Goal: Task Accomplishment & Management: Manage account settings

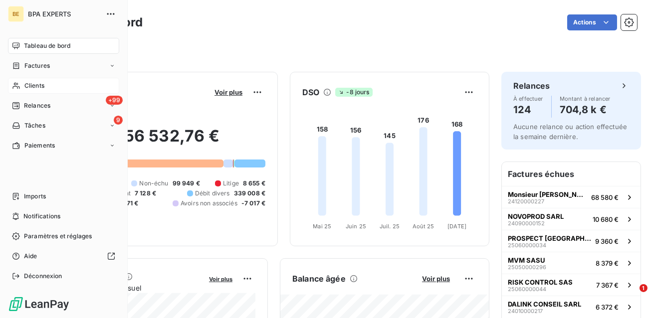
click at [43, 85] on span "Clients" at bounding box center [34, 85] width 20 height 9
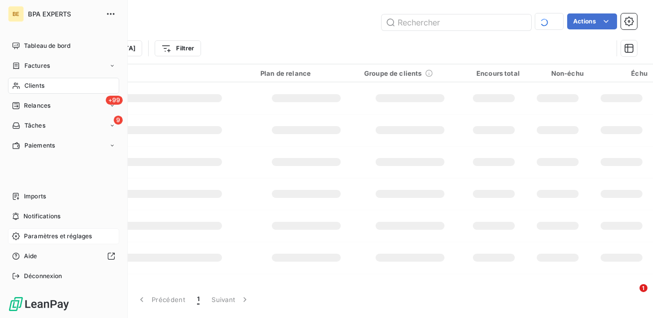
click at [49, 229] on div "Paramètres et réglages" at bounding box center [63, 236] width 111 height 16
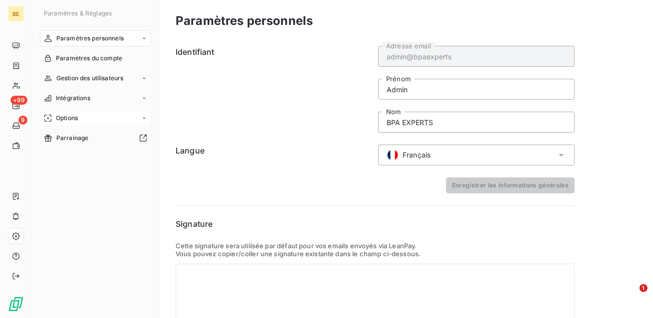
click at [81, 119] on div "Options" at bounding box center [95, 118] width 111 height 16
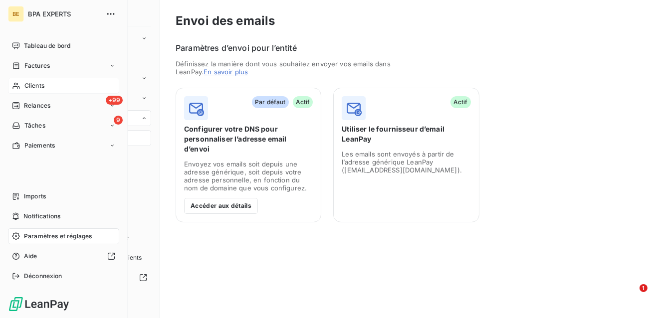
click at [30, 87] on span "Clients" at bounding box center [34, 85] width 20 height 9
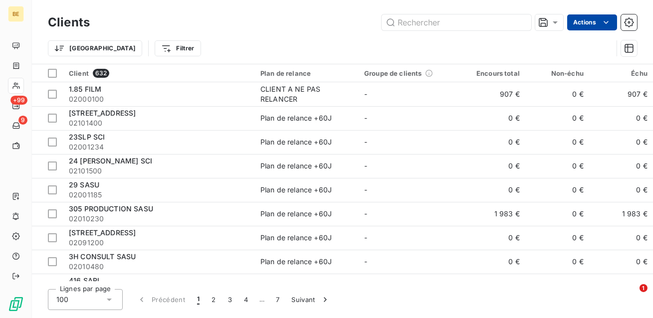
click at [585, 18] on html "BE +99 9 Clients Actions Trier Filtrer Client 632 Plan de relance Groupe de cli…" at bounding box center [326, 159] width 653 height 318
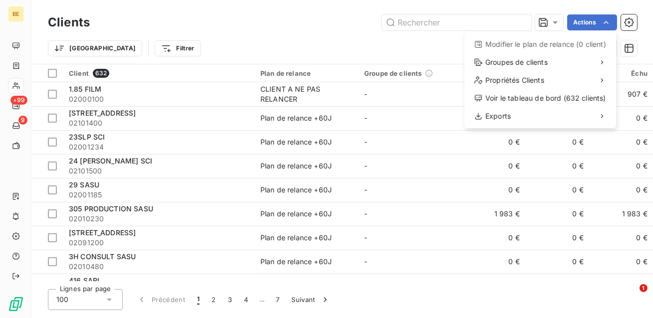
click at [277, 46] on html "BE +99 9 Clients Actions Modifier le plan de relance (0 client) Groupes de clie…" at bounding box center [326, 159] width 653 height 318
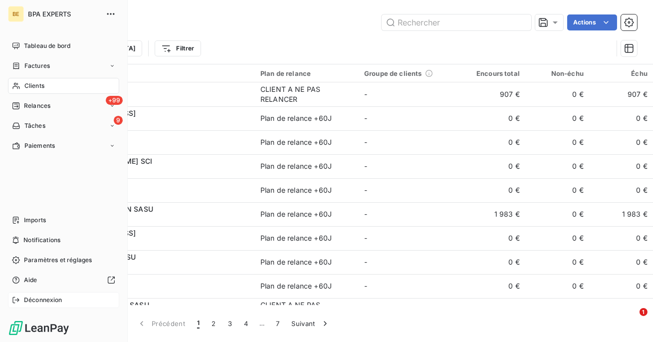
click at [18, 299] on icon at bounding box center [16, 300] width 8 height 8
